Goal: Task Accomplishment & Management: Complete application form

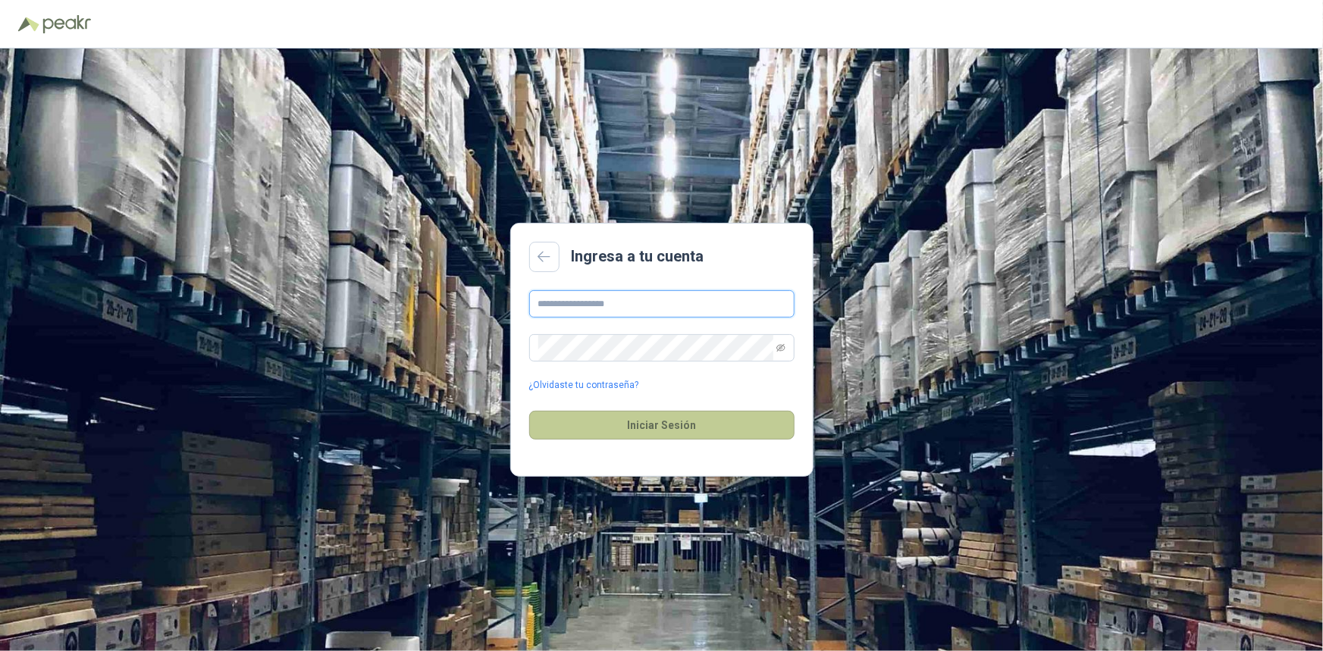
type input "**********"
click at [651, 428] on button "Iniciar Sesión" at bounding box center [661, 425] width 265 height 29
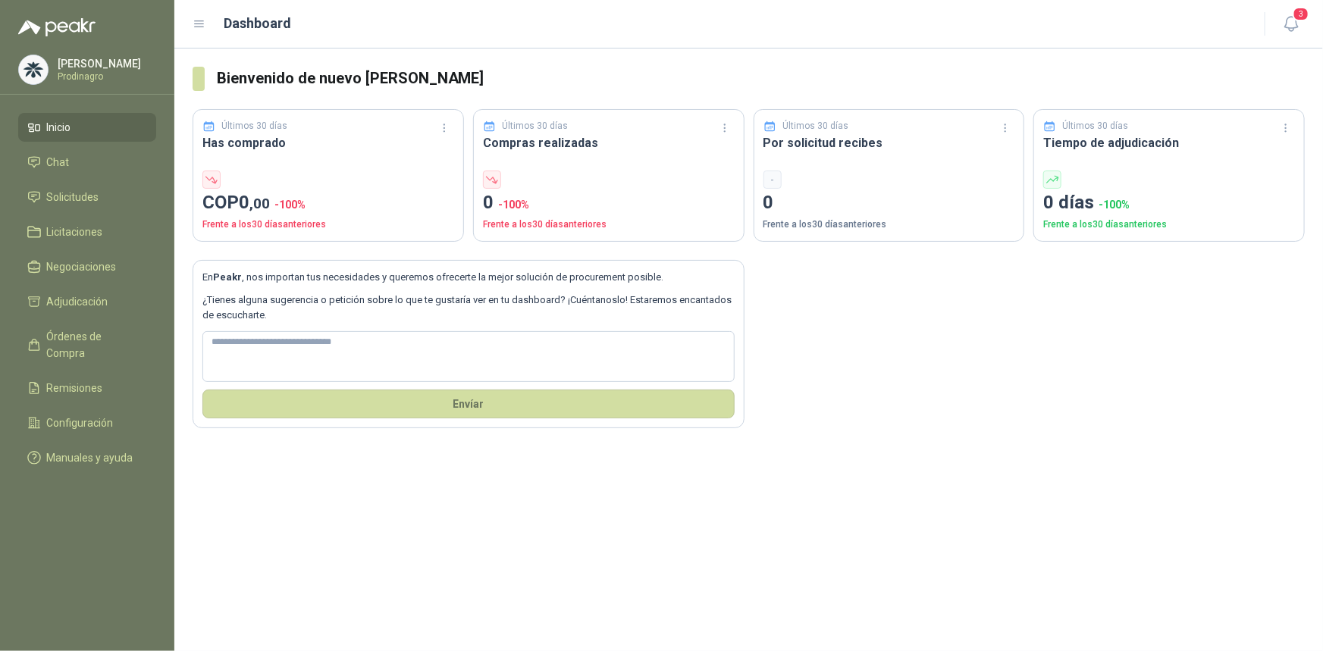
drag, startPoint x: 63, startPoint y: 128, endPoint x: 139, endPoint y: 139, distance: 76.6
click at [63, 128] on span "Inicio" at bounding box center [59, 127] width 24 height 17
drag, startPoint x: 50, startPoint y: 124, endPoint x: 65, endPoint y: 14, distance: 110.2
click at [50, 124] on span "Inicio" at bounding box center [59, 127] width 24 height 17
click at [43, 201] on li "Solicitudes" at bounding box center [87, 197] width 120 height 17
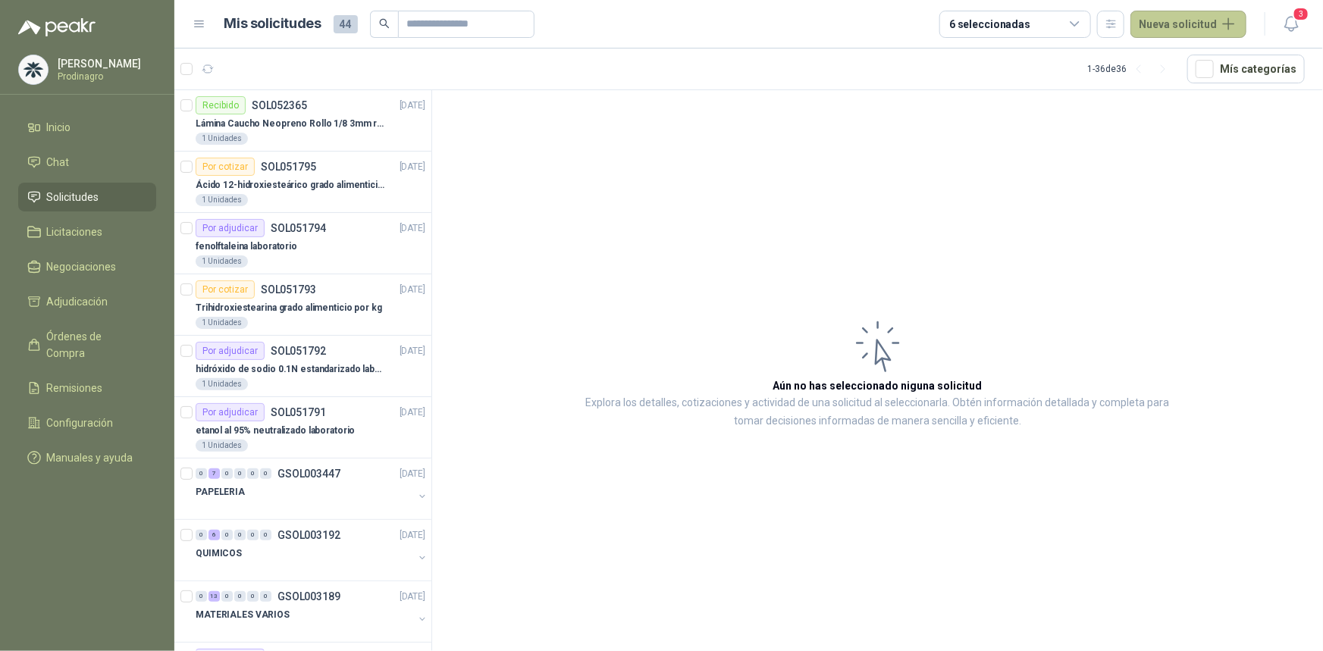
click at [1197, 19] on button "Nueva solicitud" at bounding box center [1188, 24] width 116 height 27
click at [1177, 55] on link "Solicitud" at bounding box center [1206, 61] width 129 height 27
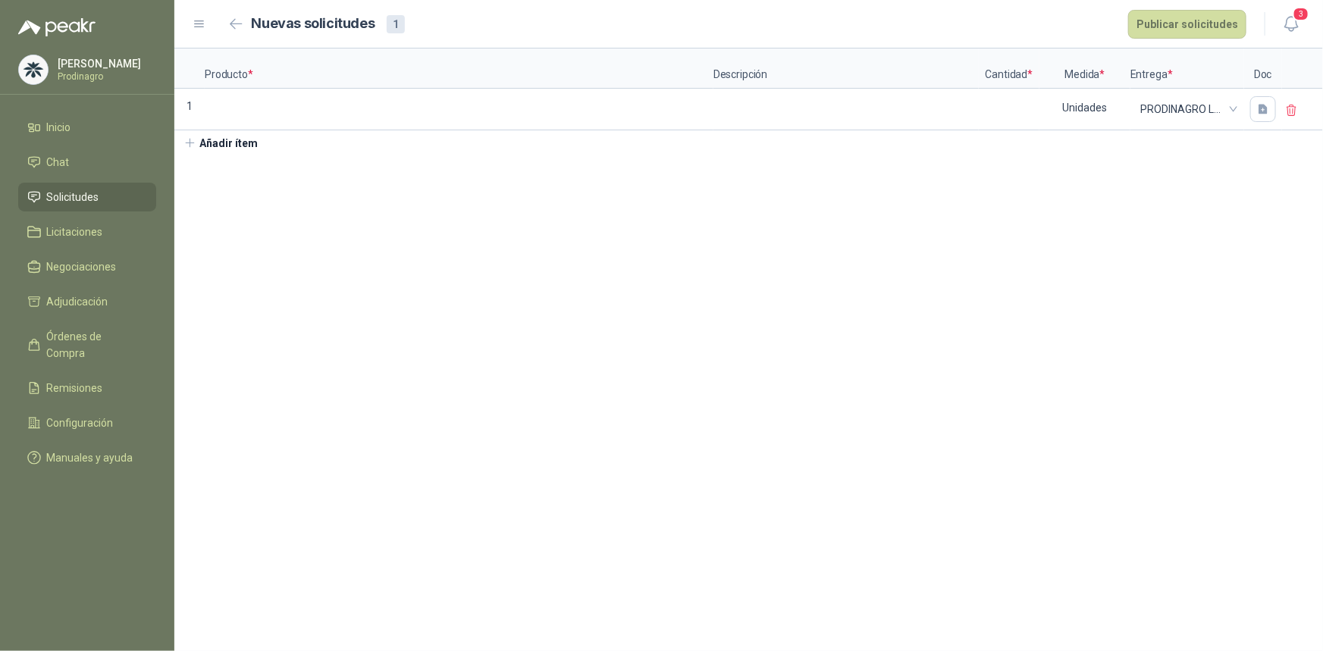
click at [270, 321] on section "Producto * Descripción Cantidad * Medida * Entrega * Doc 1 Unidades PRODINAGRO …" at bounding box center [748, 350] width 1148 height 603
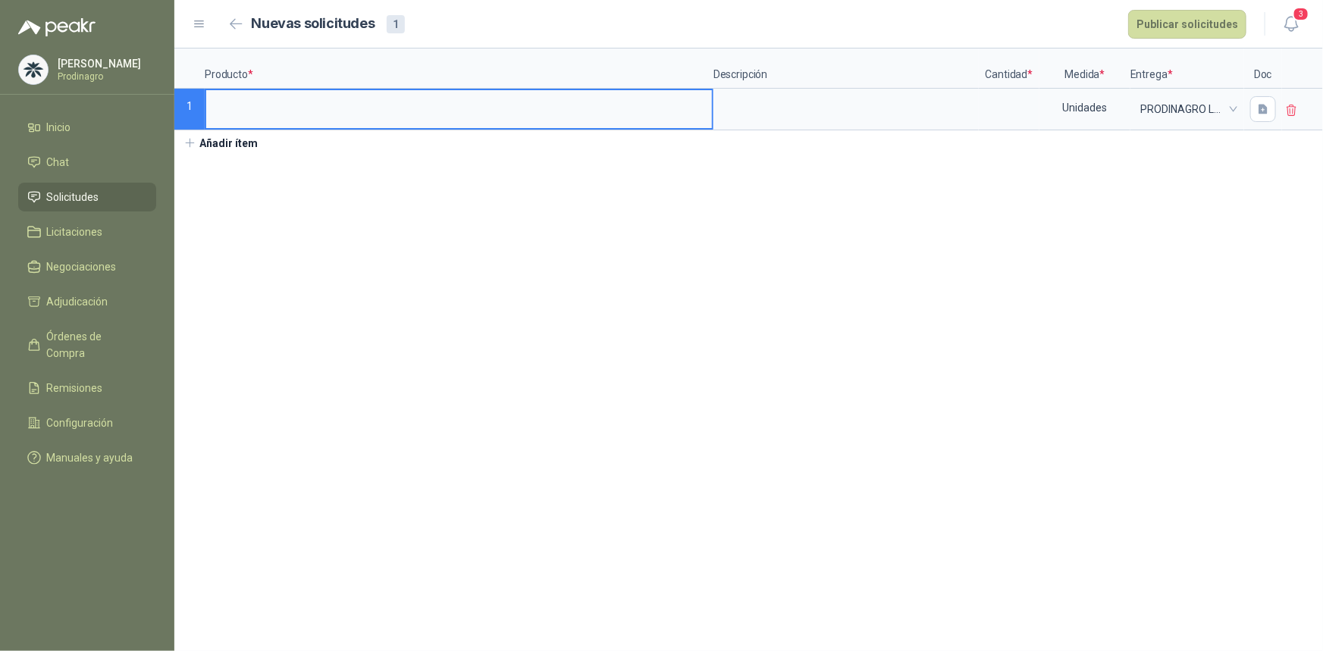
click at [250, 107] on input at bounding box center [459, 105] width 506 height 30
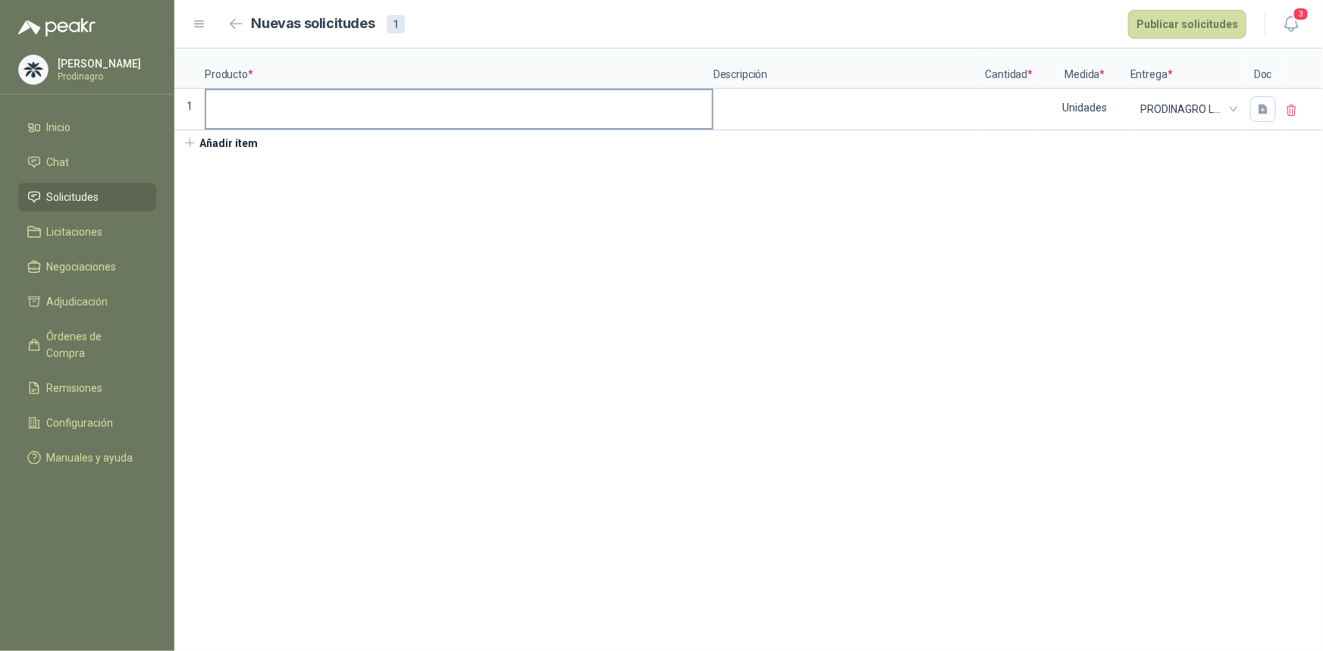
click at [274, 102] on input at bounding box center [459, 105] width 506 height 30
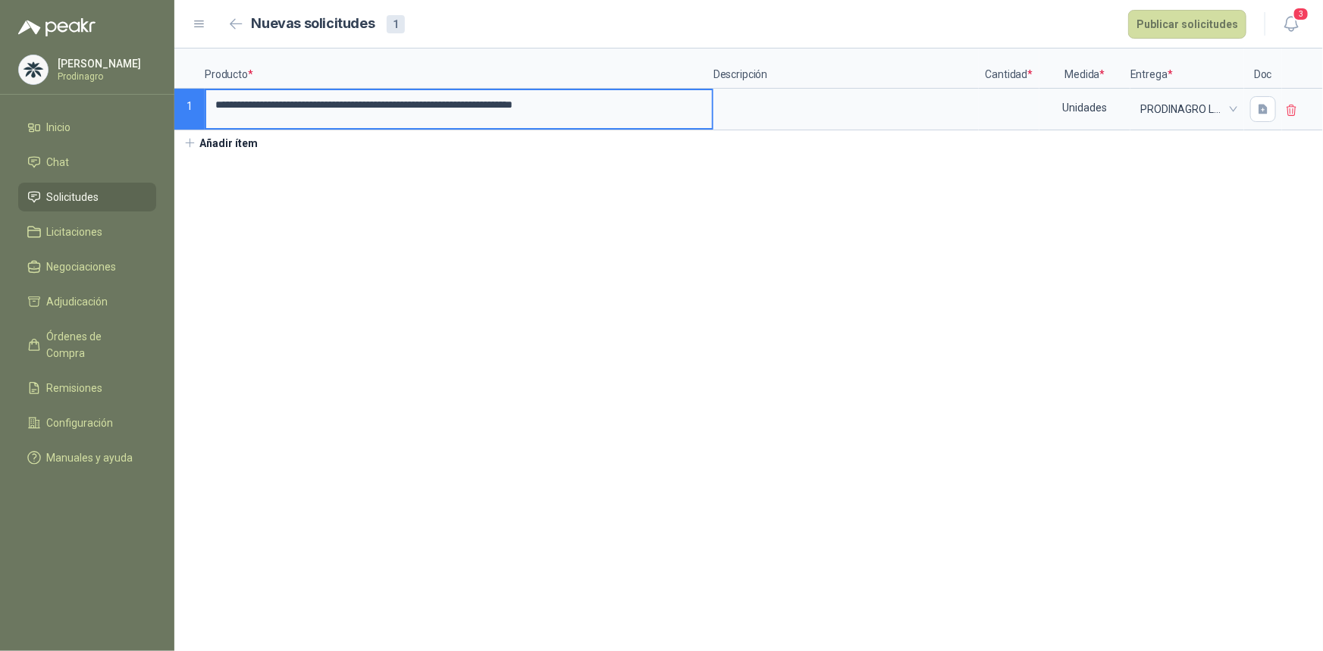
drag, startPoint x: 700, startPoint y: 110, endPoint x: 106, endPoint y: 49, distance: 597.3
click at [106, 49] on div "**********" at bounding box center [661, 325] width 1323 height 651
type input "**********"
click at [999, 105] on input at bounding box center [1009, 105] width 58 height 30
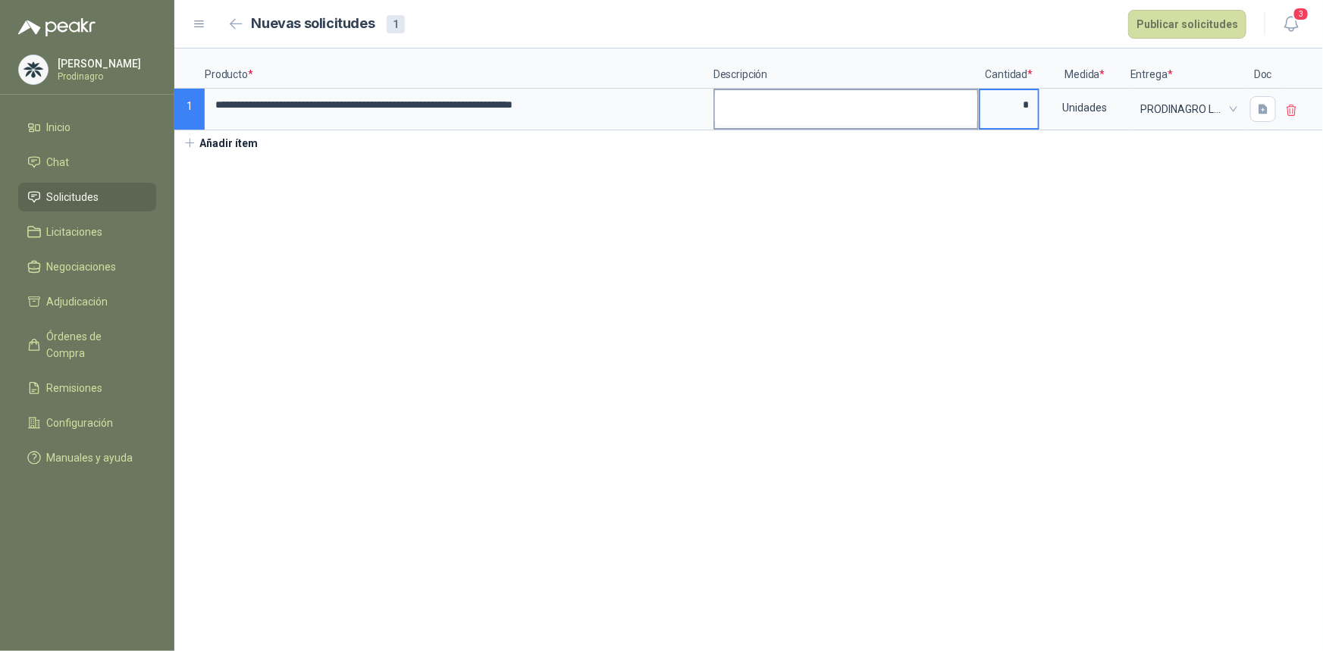
type input "*"
click at [759, 95] on textarea at bounding box center [846, 107] width 262 height 35
click at [343, 352] on section "**********" at bounding box center [748, 350] width 1148 height 603
click at [1269, 106] on icon "button" at bounding box center [1263, 109] width 13 height 13
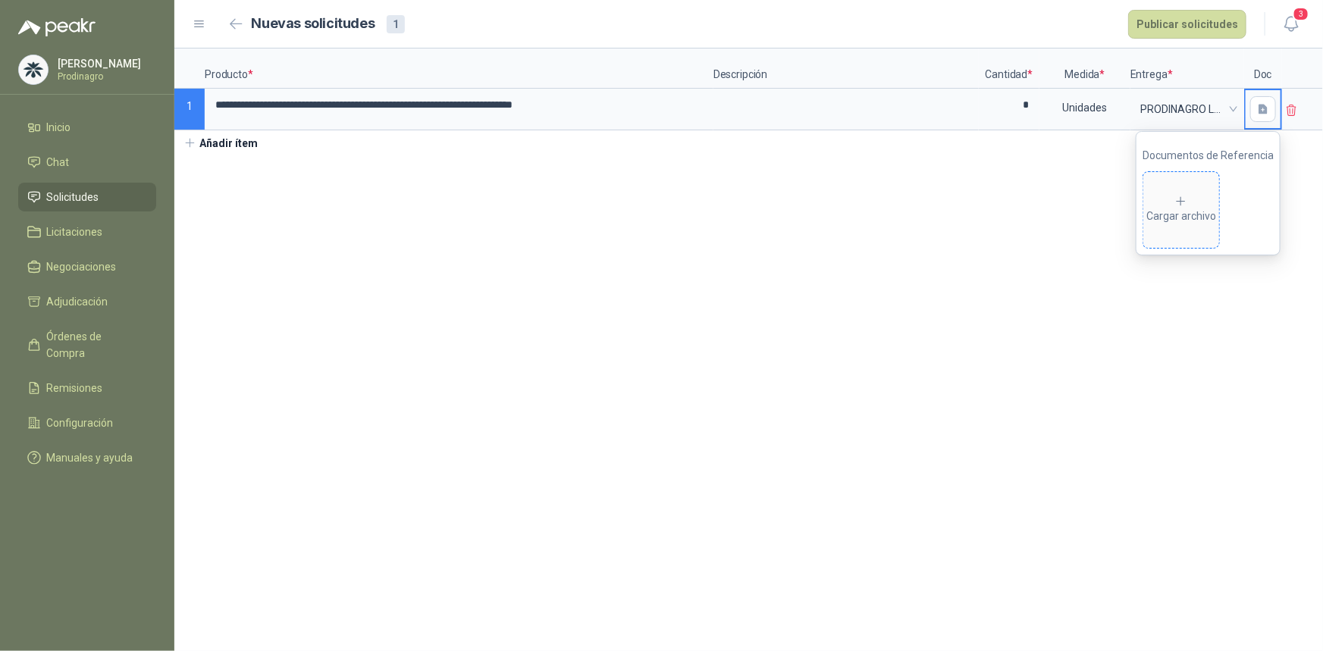
click at [1204, 208] on div "Cargar archivo" at bounding box center [1181, 210] width 70 height 30
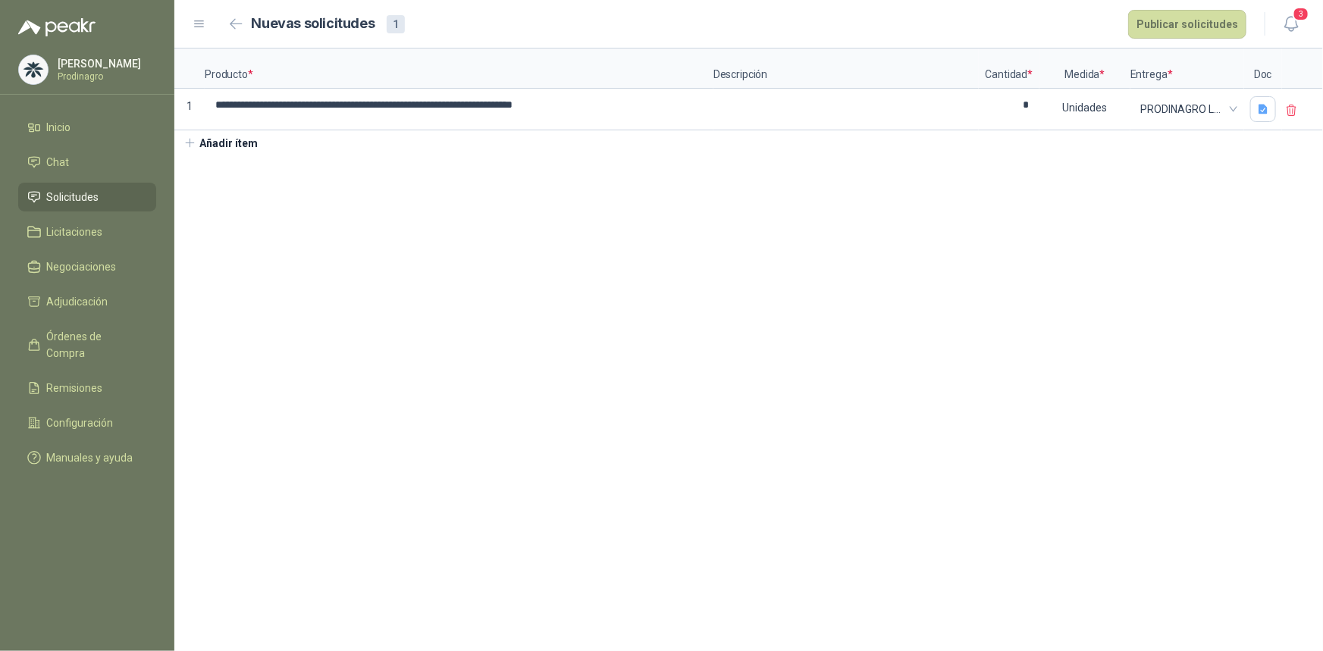
click at [966, 258] on section "**********" at bounding box center [748, 350] width 1148 height 603
click at [1194, 21] on button "Publicar solicitudes" at bounding box center [1187, 24] width 118 height 29
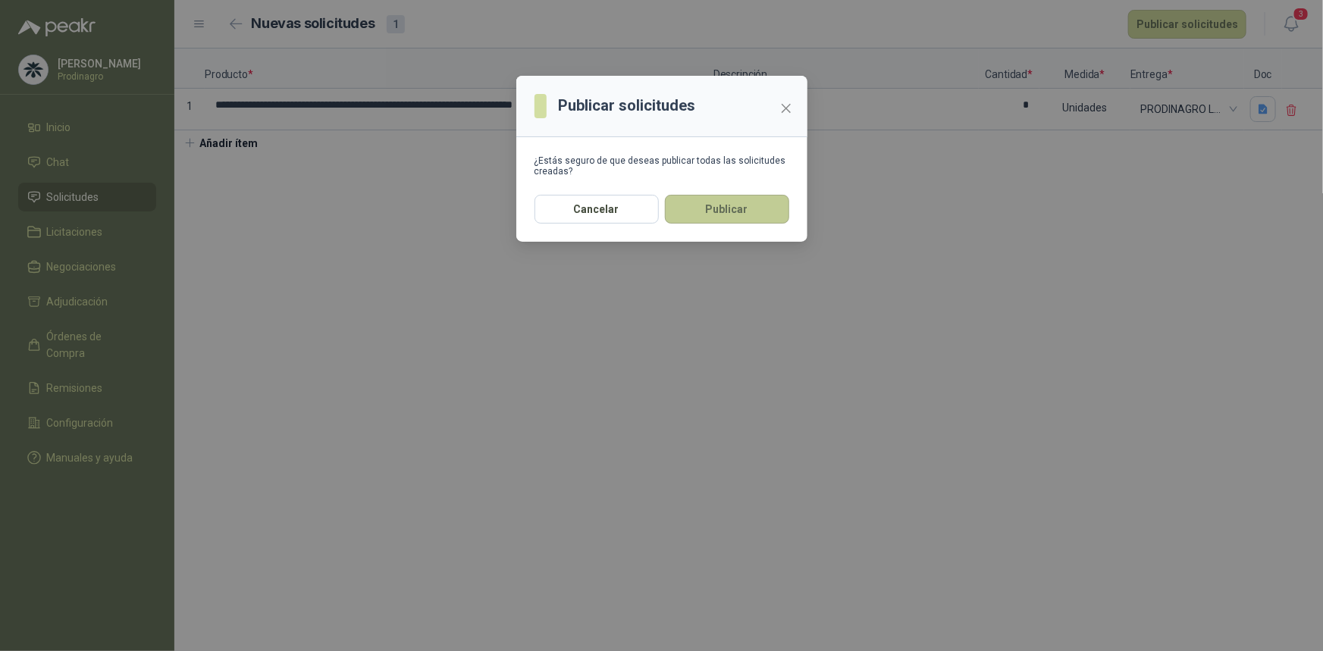
click at [728, 207] on button "Publicar" at bounding box center [727, 209] width 124 height 29
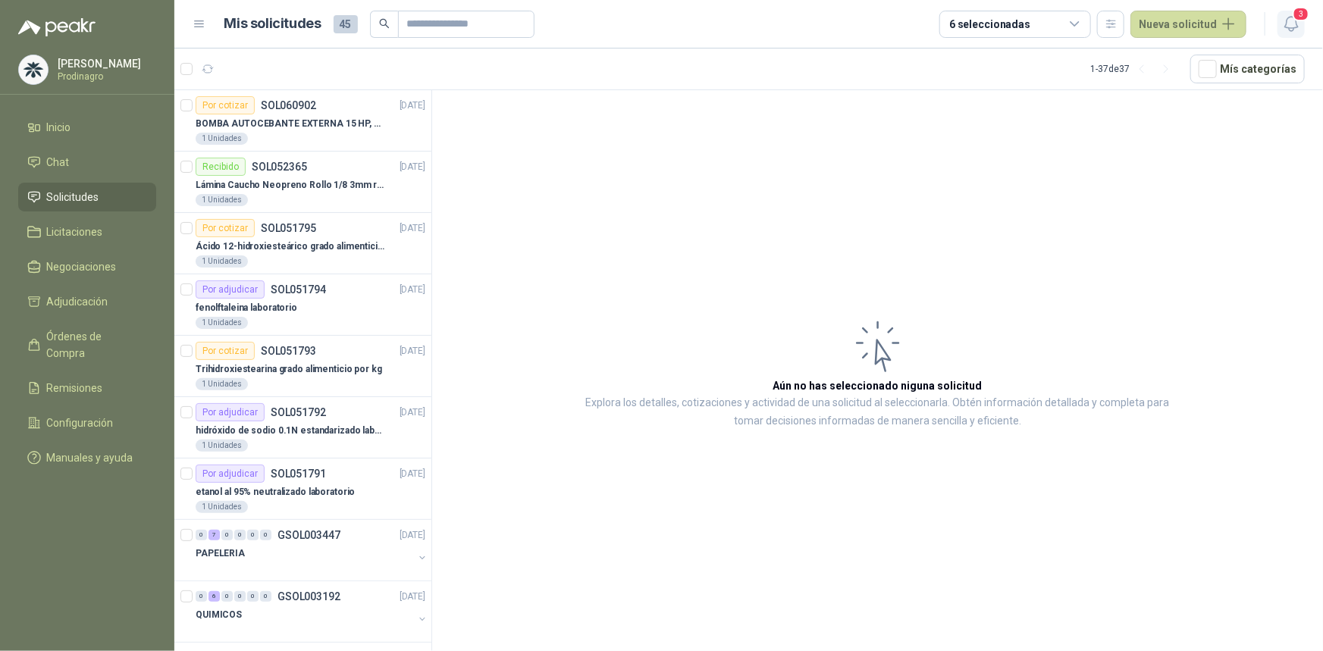
click at [1282, 14] on icon "button" at bounding box center [1291, 23] width 19 height 19
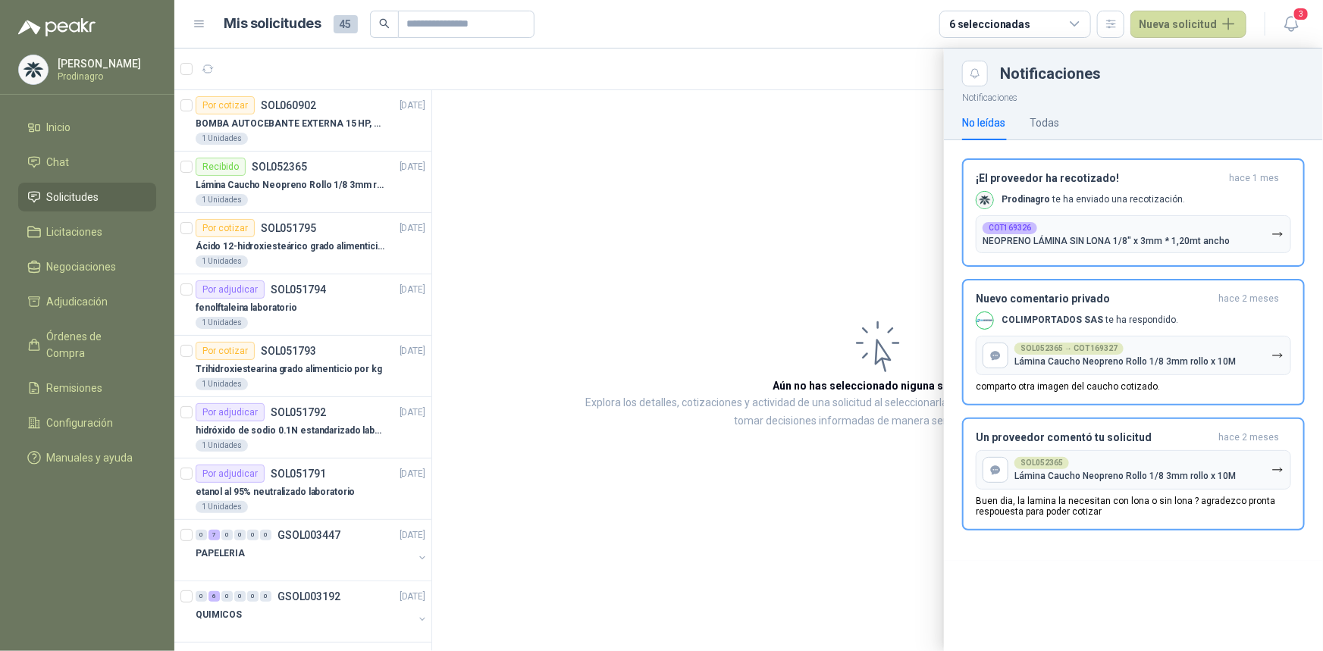
click at [834, 166] on div at bounding box center [748, 350] width 1148 height 603
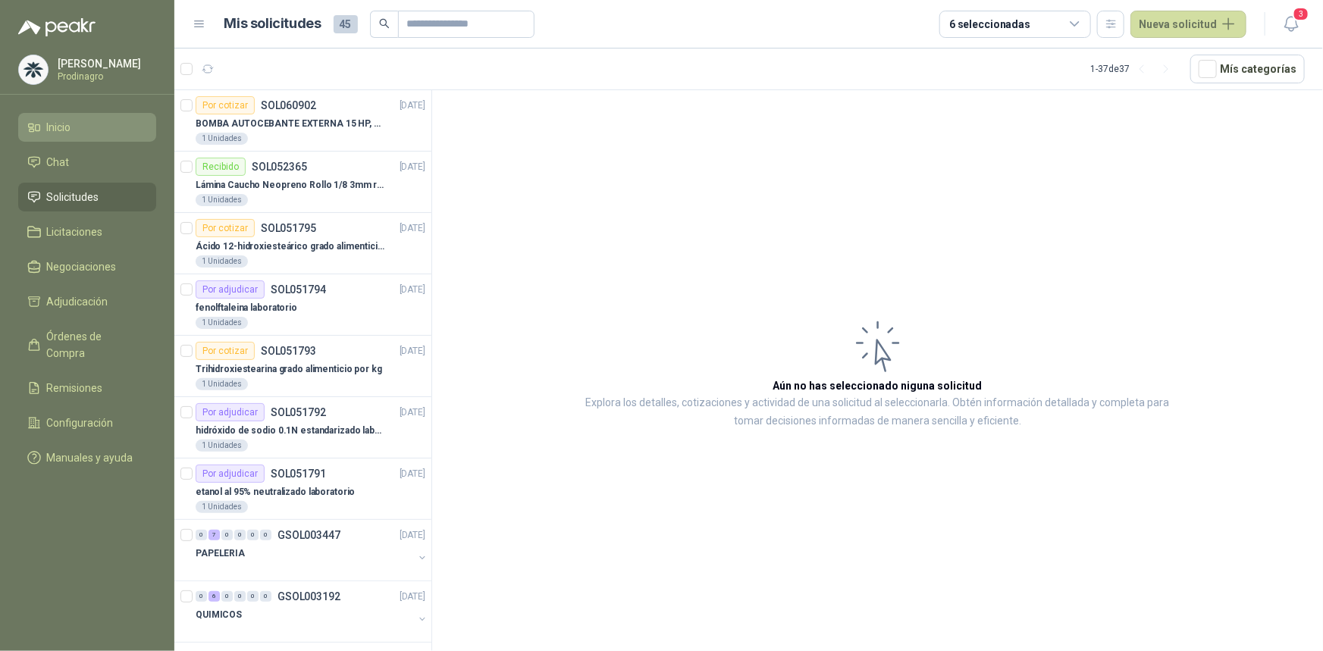
click at [50, 119] on span "Inicio" at bounding box center [59, 127] width 24 height 17
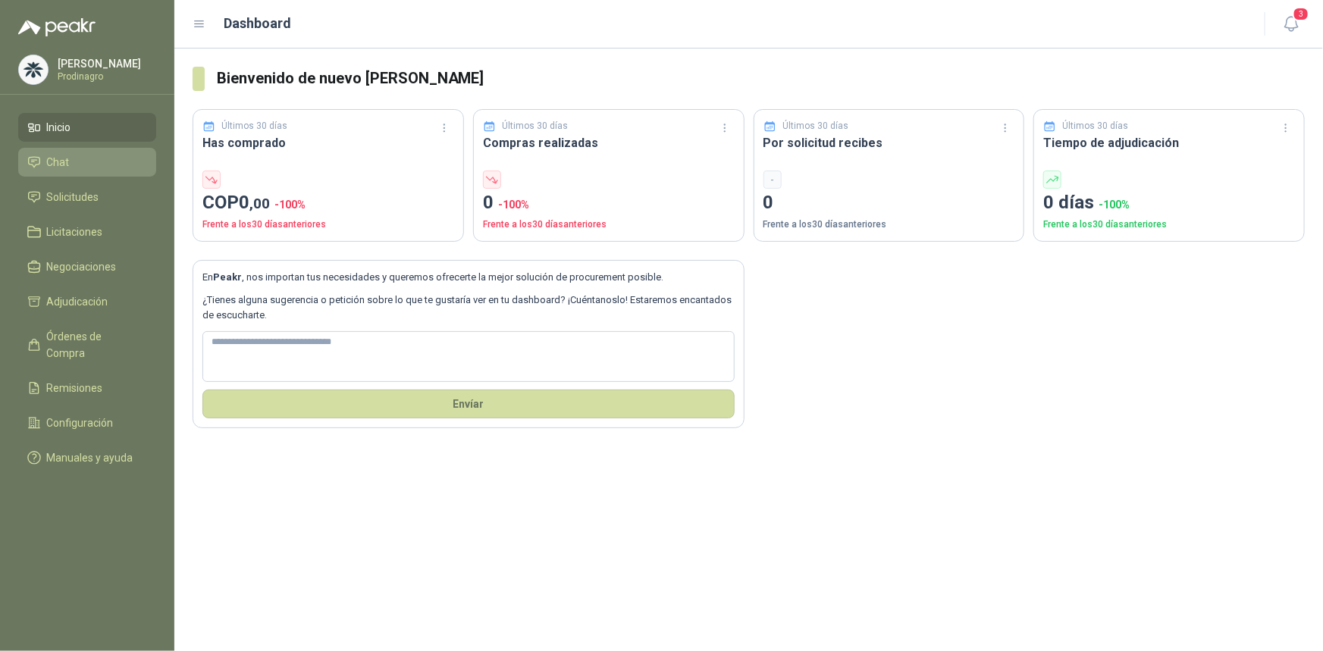
click at [61, 164] on span "Chat" at bounding box center [58, 162] width 23 height 17
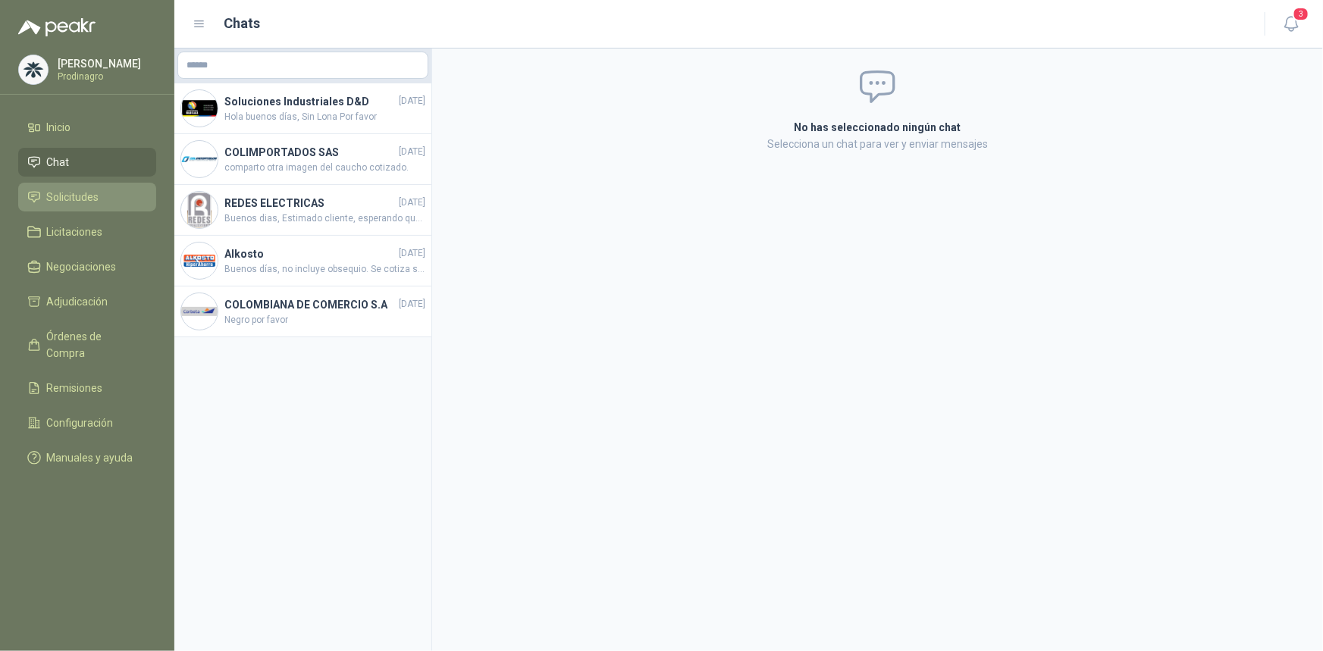
click at [70, 194] on span "Solicitudes" at bounding box center [73, 197] width 52 height 17
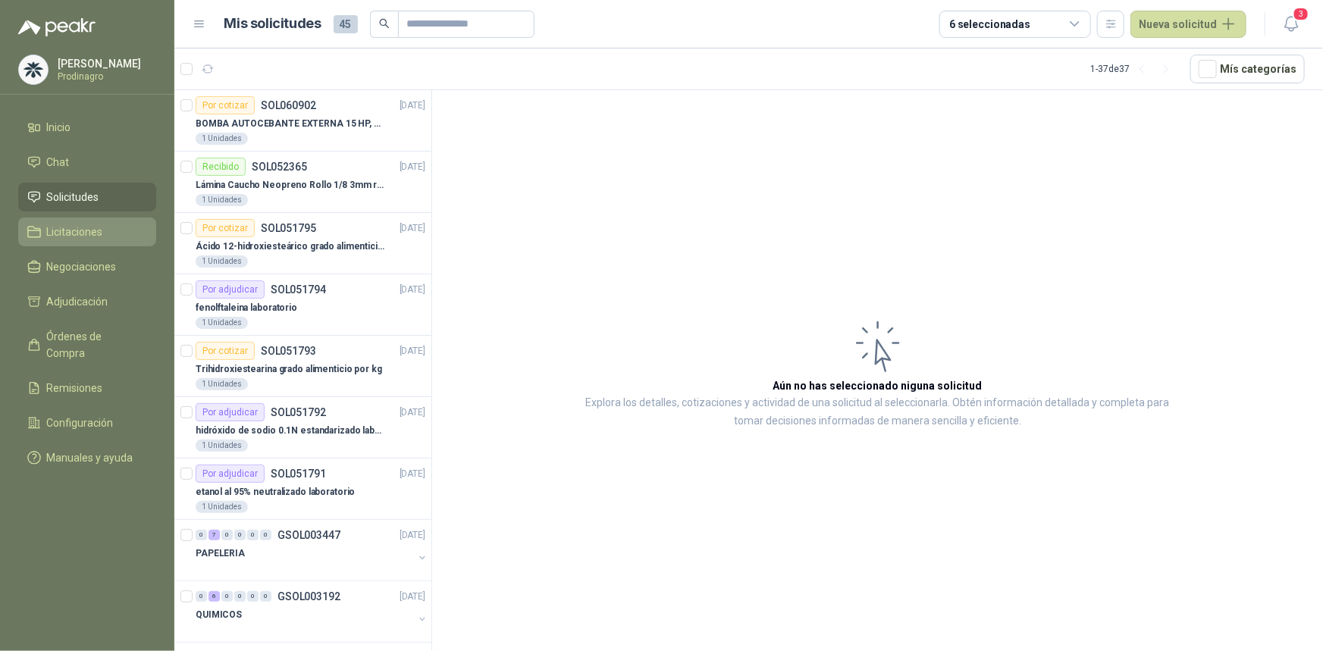
click at [84, 227] on span "Licitaciones" at bounding box center [75, 232] width 56 height 17
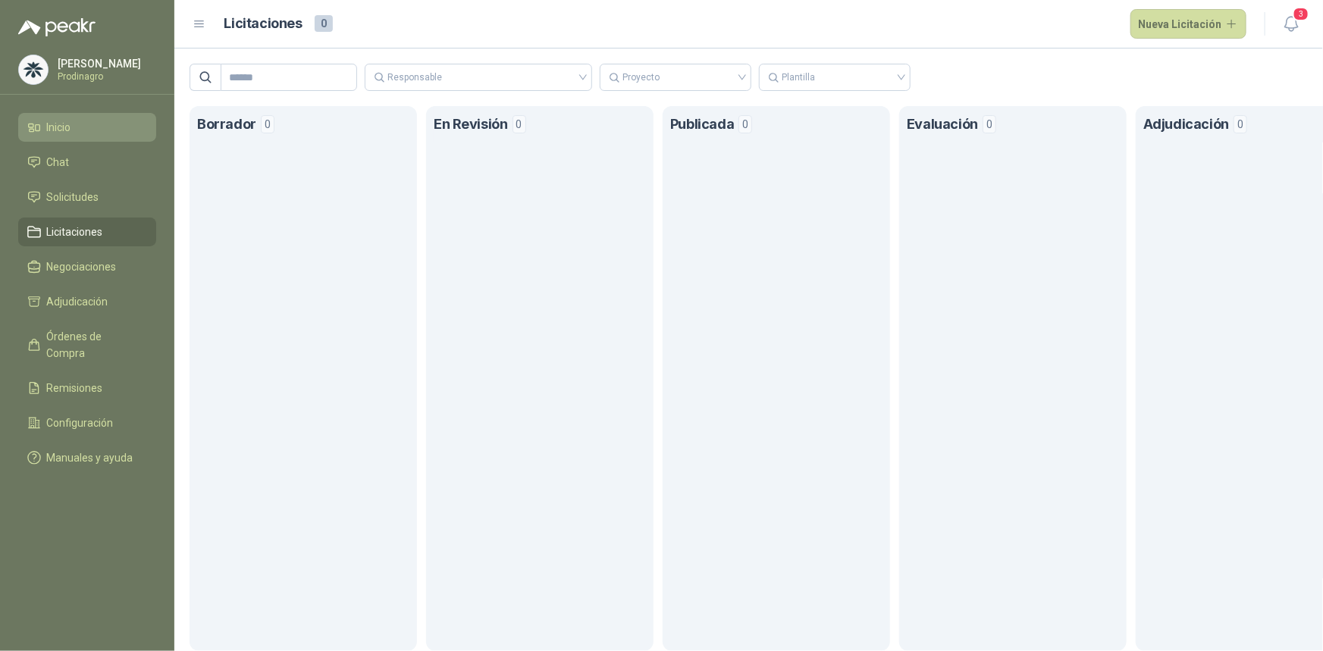
click at [68, 127] on span "Inicio" at bounding box center [59, 127] width 24 height 17
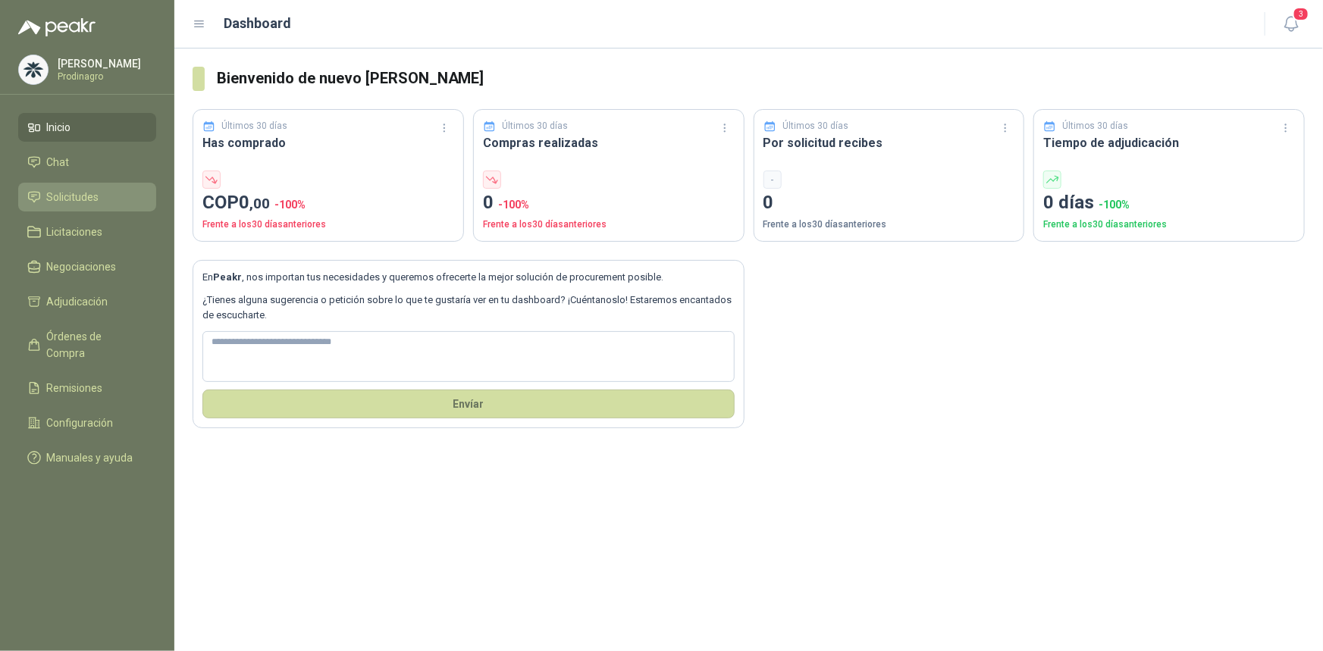
click at [81, 190] on span "Solicitudes" at bounding box center [73, 197] width 52 height 17
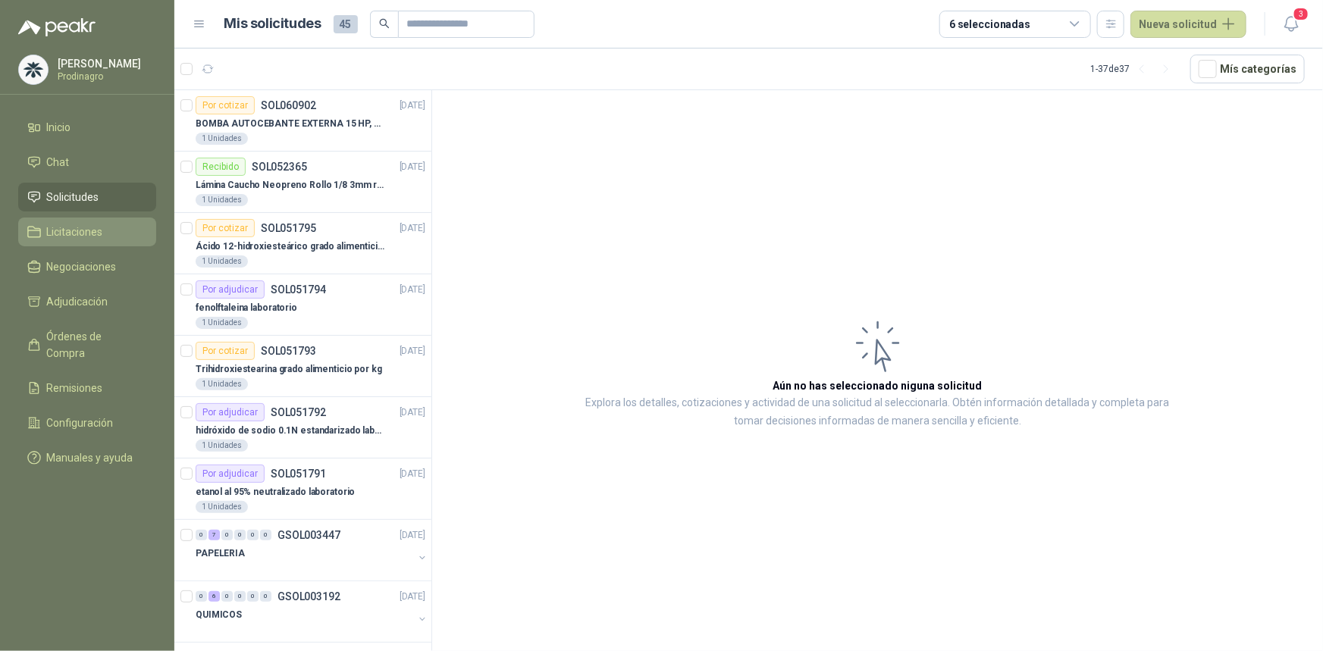
click at [80, 227] on span "Licitaciones" at bounding box center [75, 232] width 56 height 17
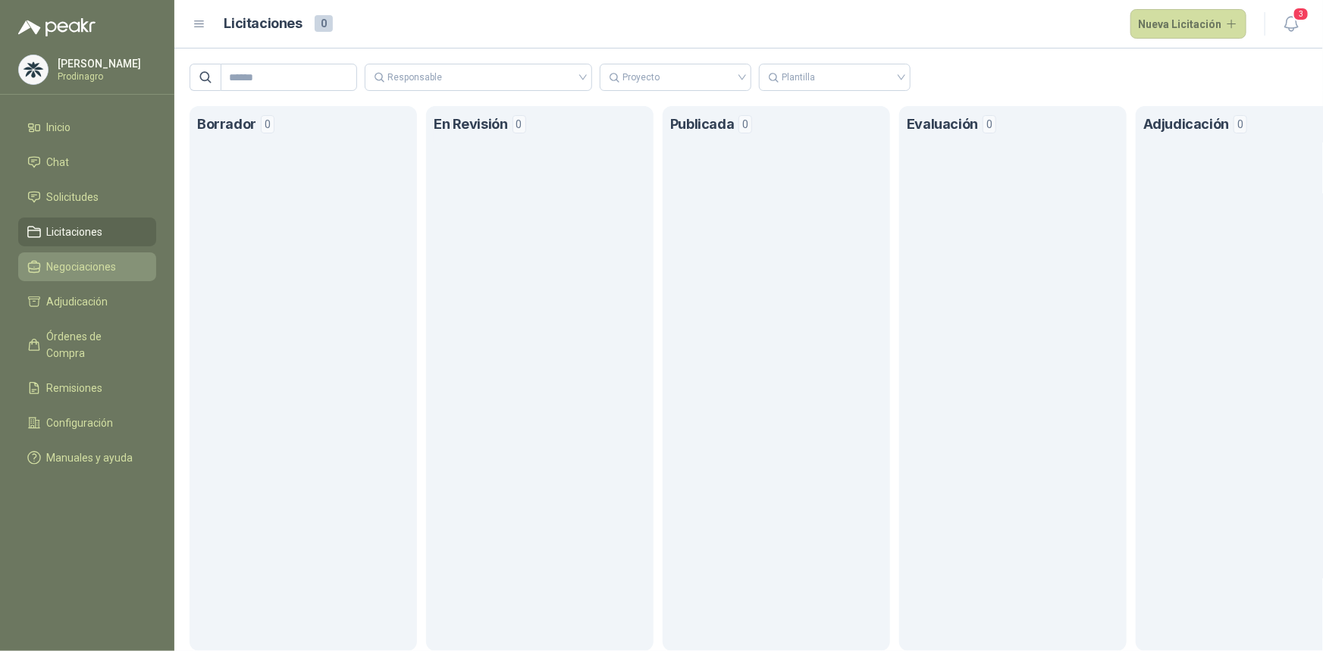
click at [76, 261] on span "Negociaciones" at bounding box center [82, 266] width 70 height 17
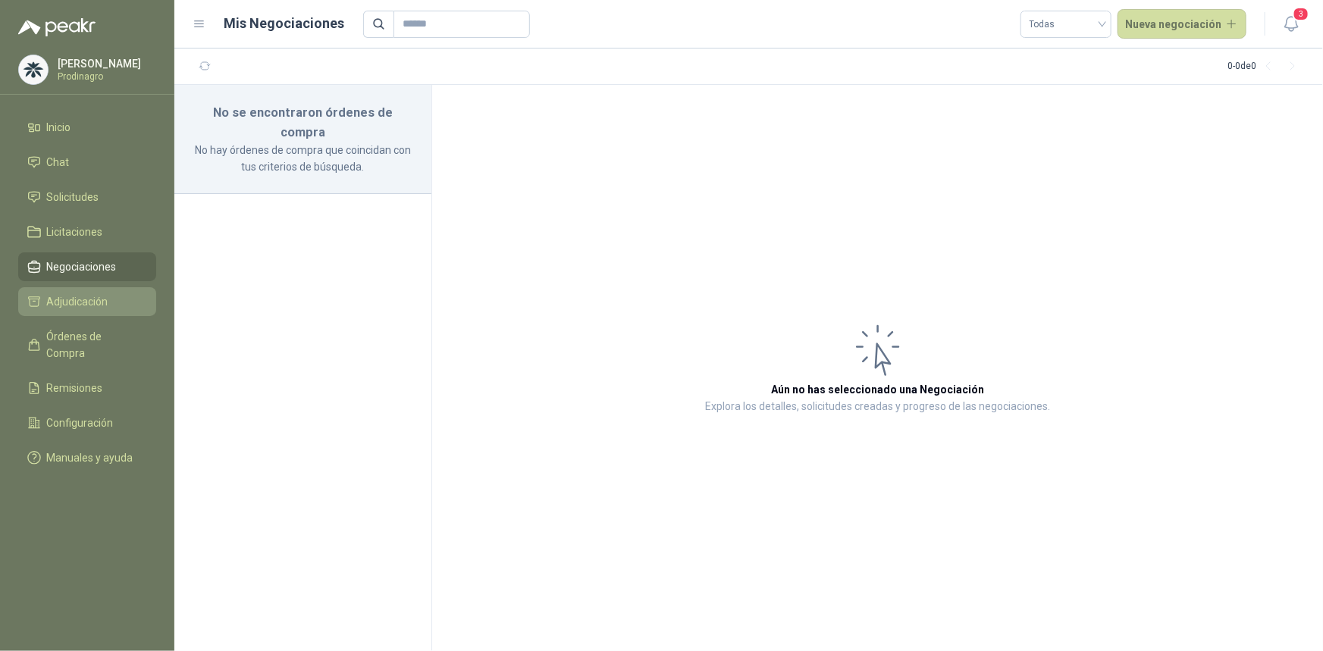
click at [78, 299] on span "Adjudicación" at bounding box center [77, 301] width 61 height 17
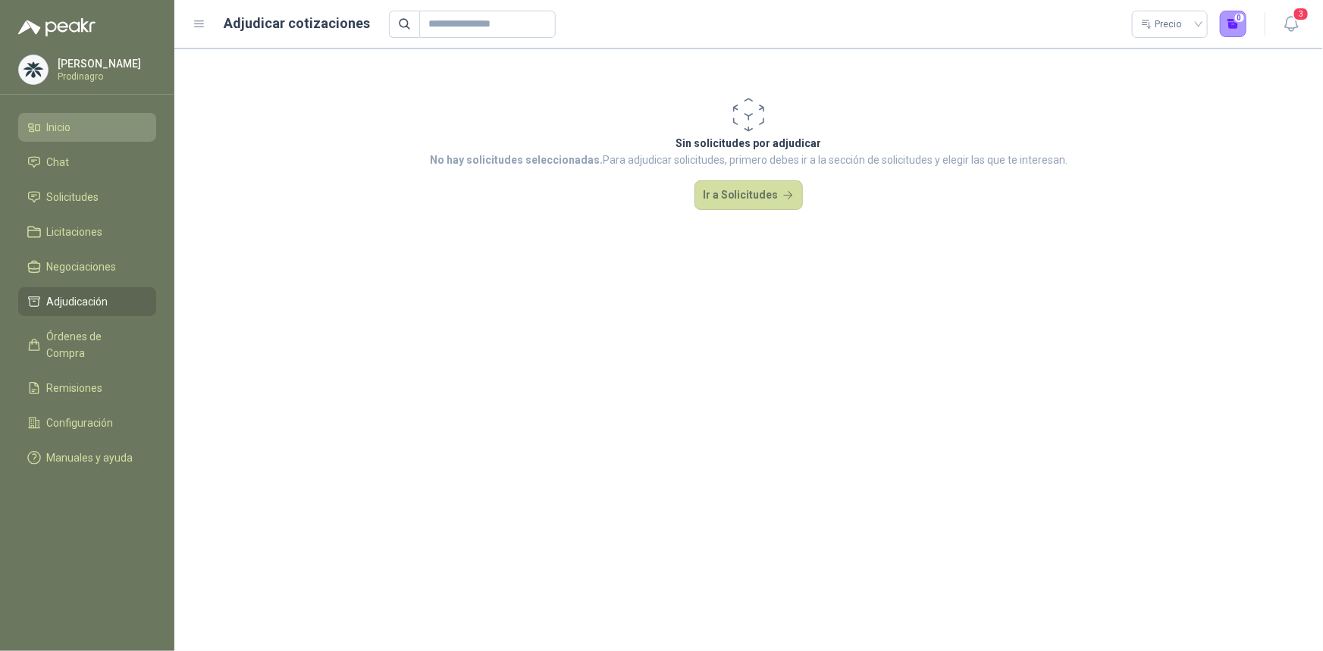
click at [49, 141] on link "Inicio" at bounding box center [87, 127] width 138 height 29
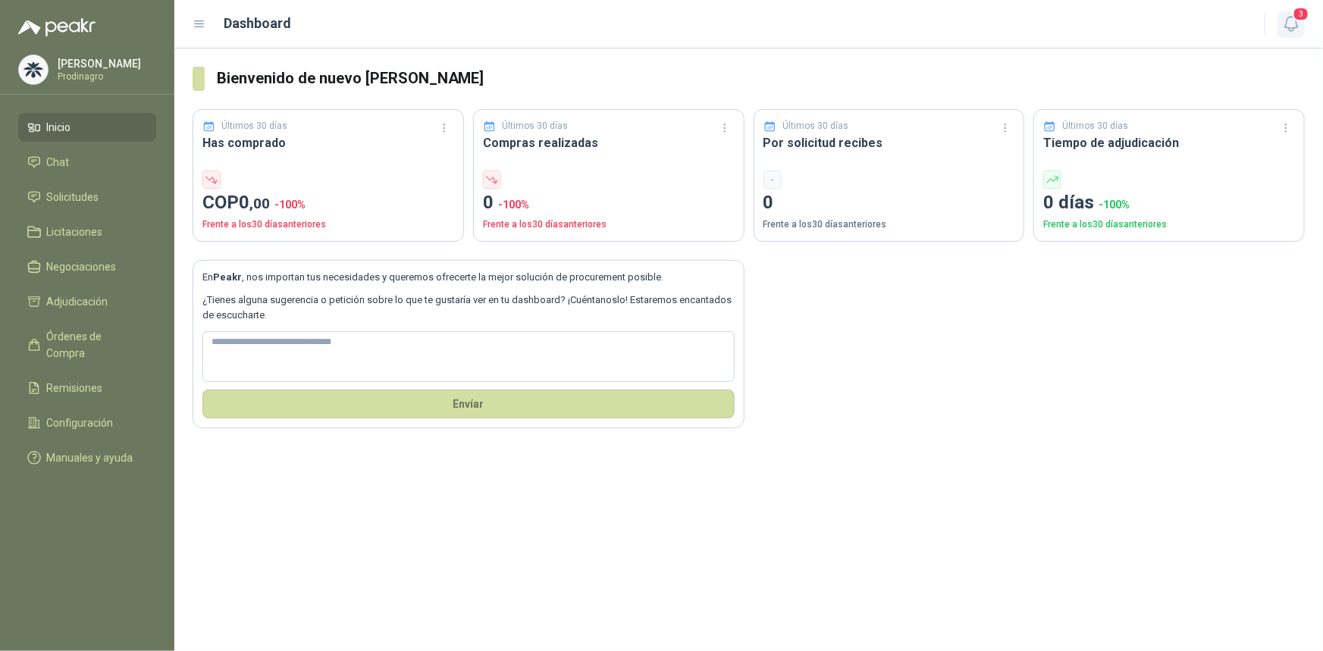
click at [1294, 16] on span "3" at bounding box center [1300, 14] width 17 height 14
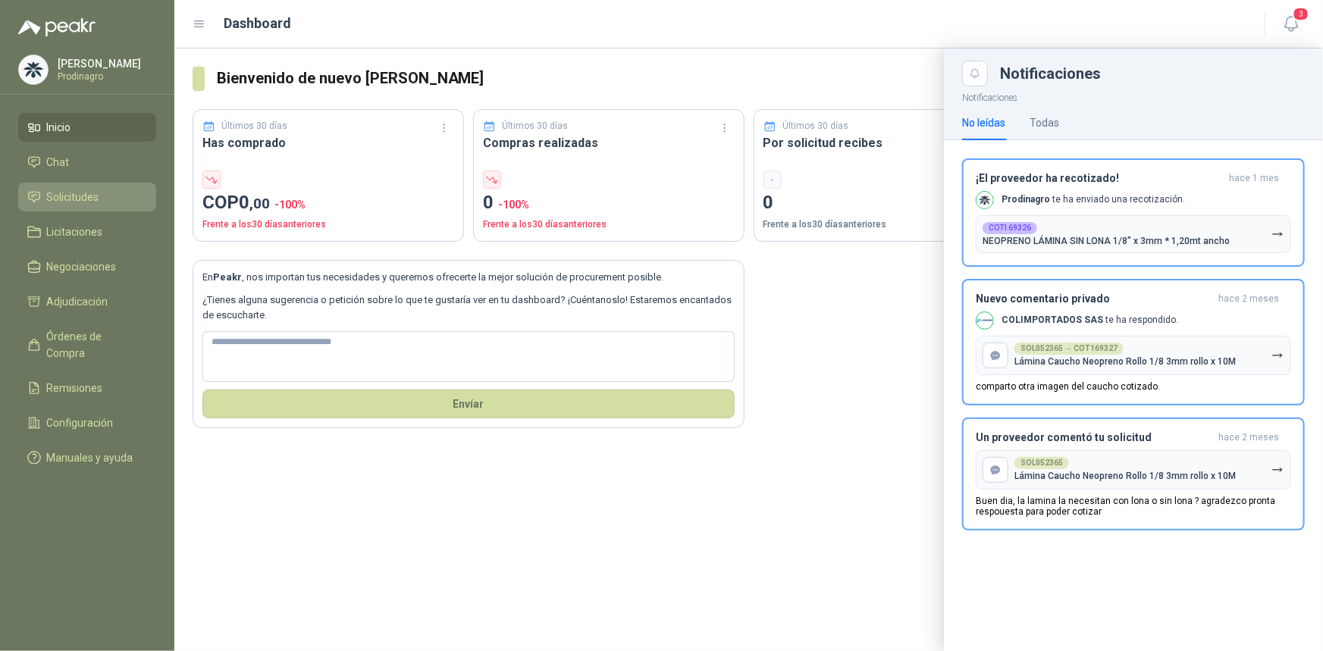
click at [64, 197] on span "Solicitudes" at bounding box center [73, 197] width 52 height 17
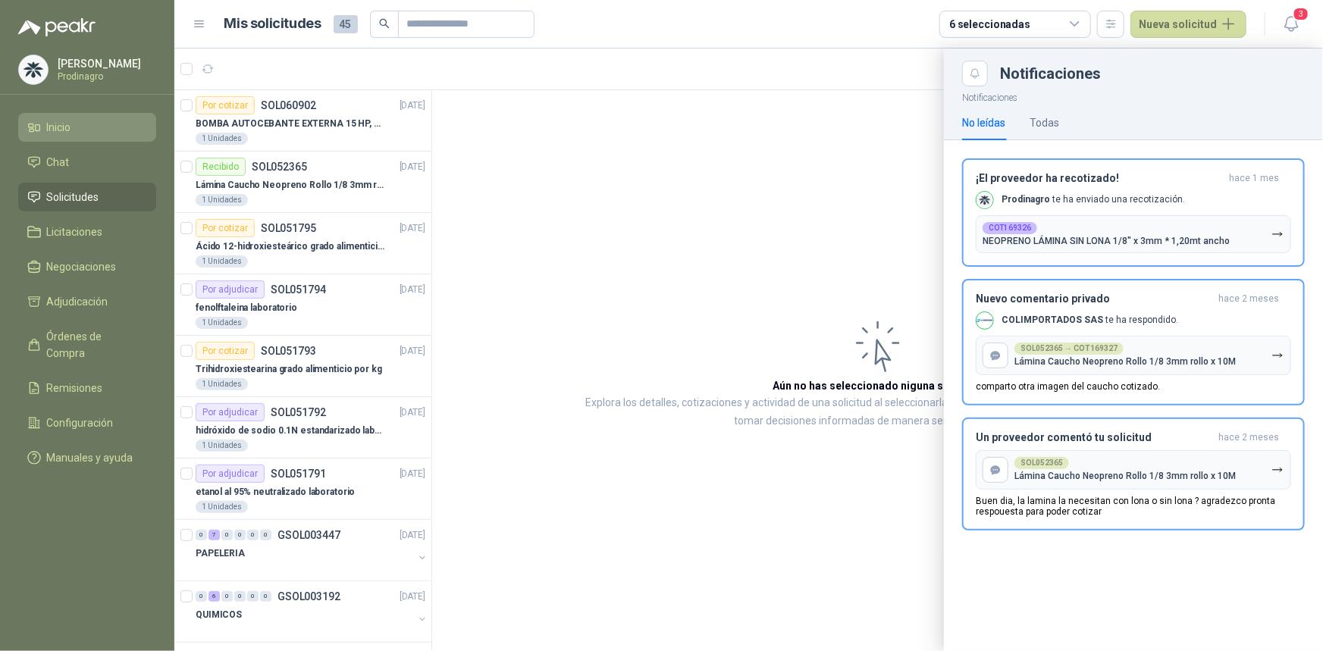
click at [77, 129] on li "Inicio" at bounding box center [87, 127] width 120 height 17
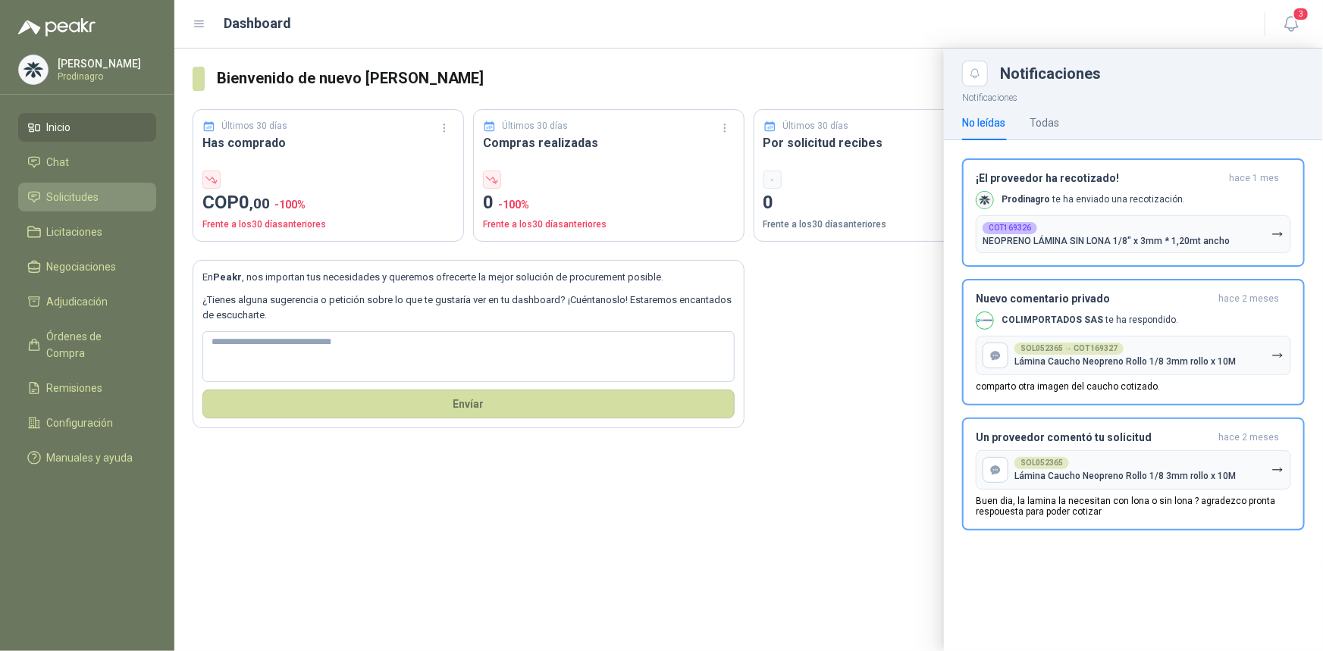
click at [71, 199] on span "Solicitudes" at bounding box center [73, 197] width 52 height 17
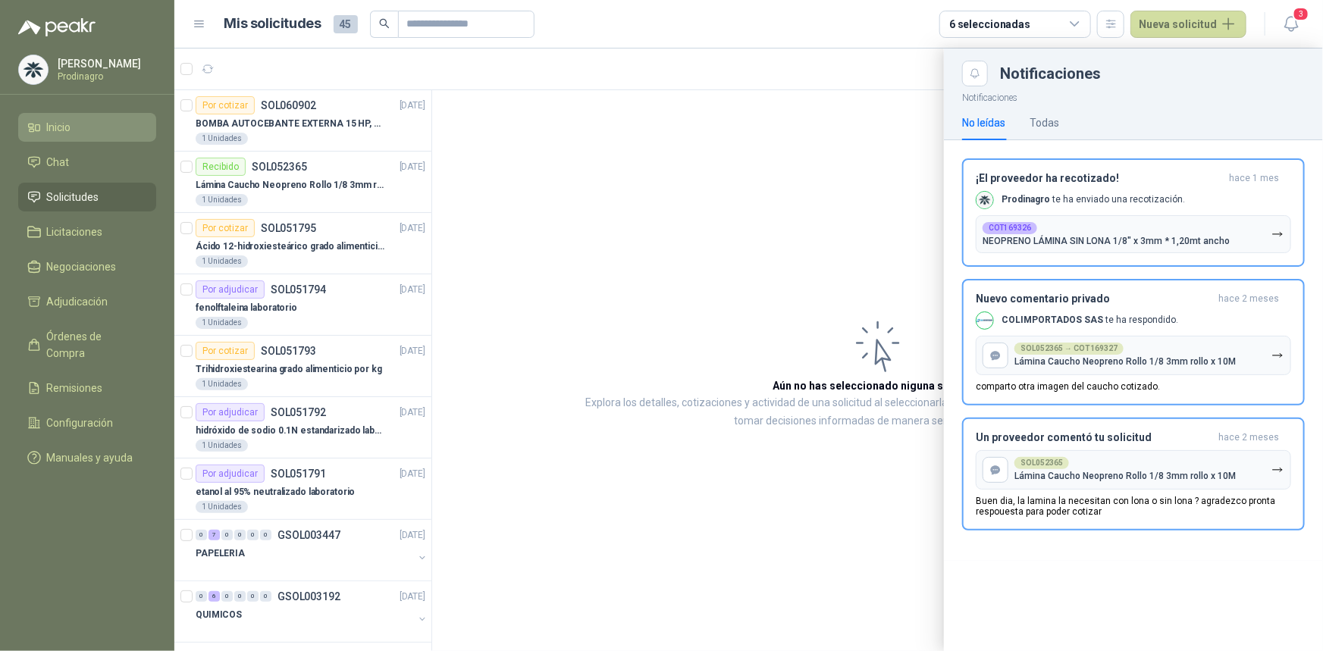
click at [70, 127] on span "Inicio" at bounding box center [59, 127] width 24 height 17
